Goal: Task Accomplishment & Management: Manage account settings

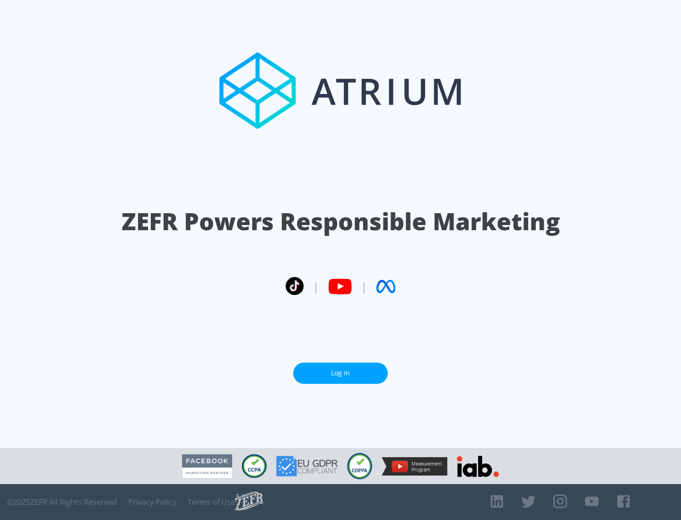
click at [340, 369] on link "Log In" at bounding box center [340, 372] width 95 height 21
